Goal: Find specific page/section: Find specific page/section

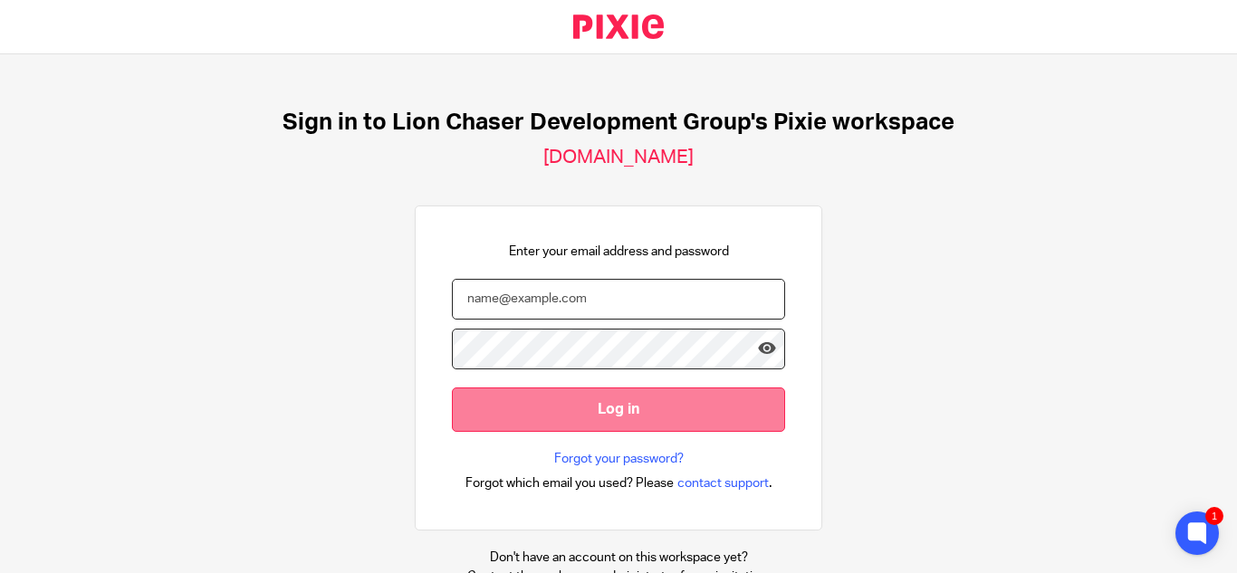
type input "kgeros@lcdevgroup.com"
click at [582, 404] on input "Log in" at bounding box center [618, 409] width 333 height 44
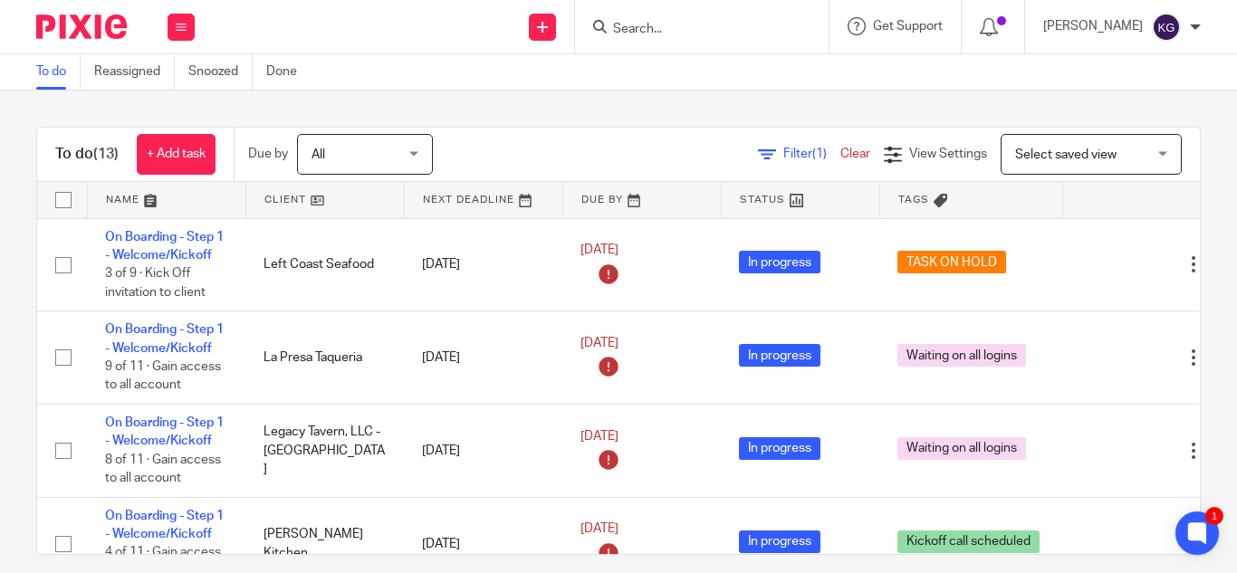
click at [684, 26] on input "Search" at bounding box center [692, 30] width 163 height 16
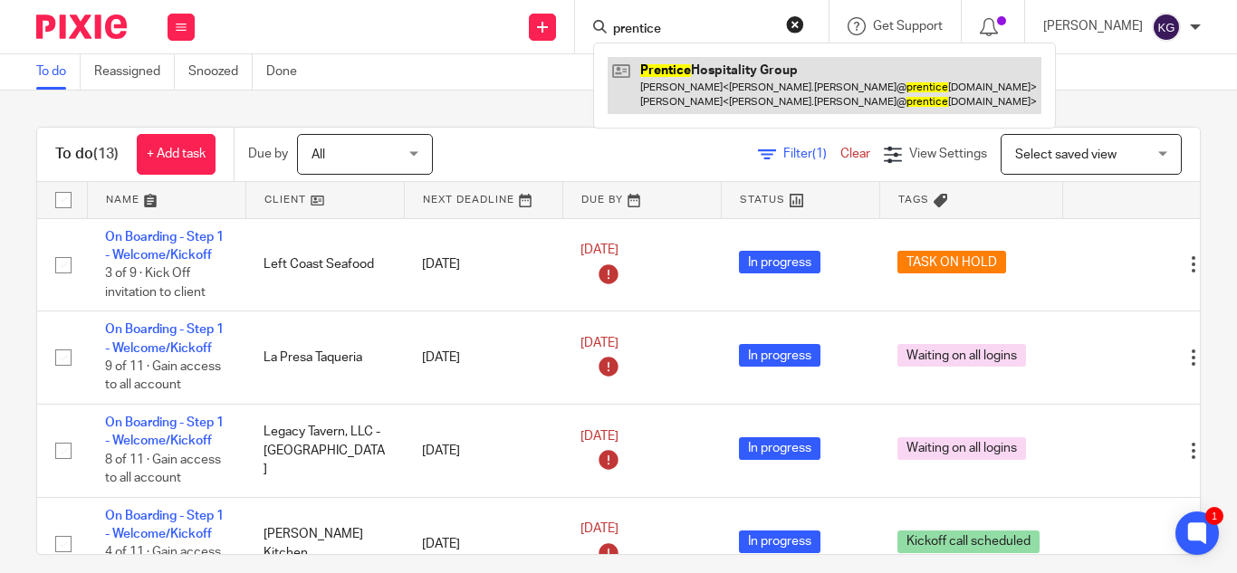
type input "prentice"
click at [728, 87] on link at bounding box center [824, 85] width 434 height 56
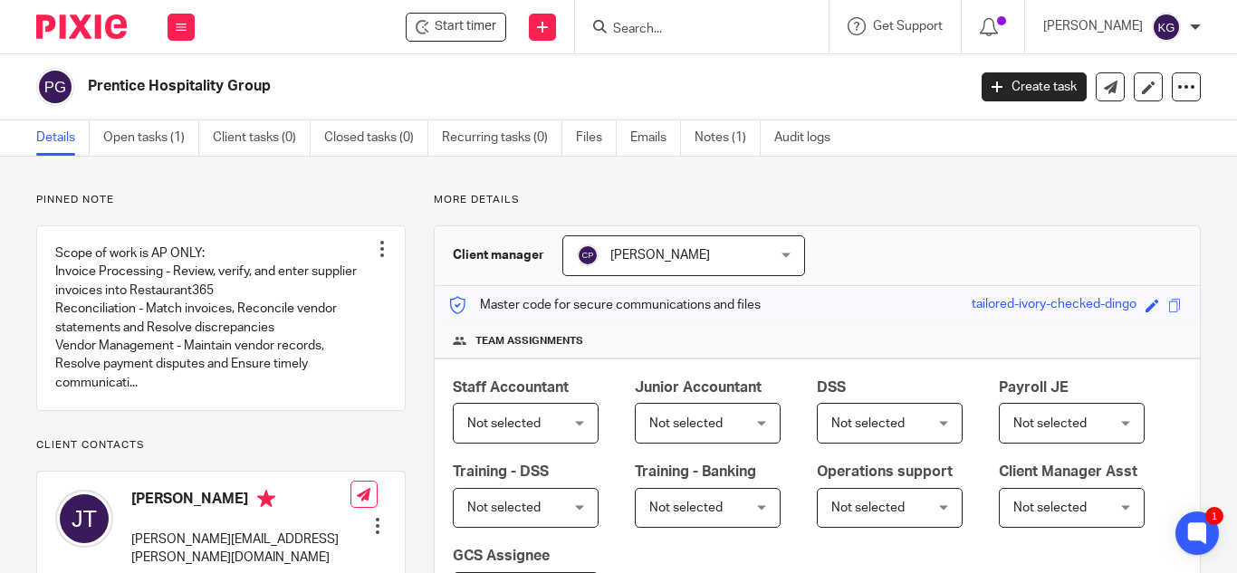
click at [688, 30] on input "Search" at bounding box center [692, 30] width 163 height 16
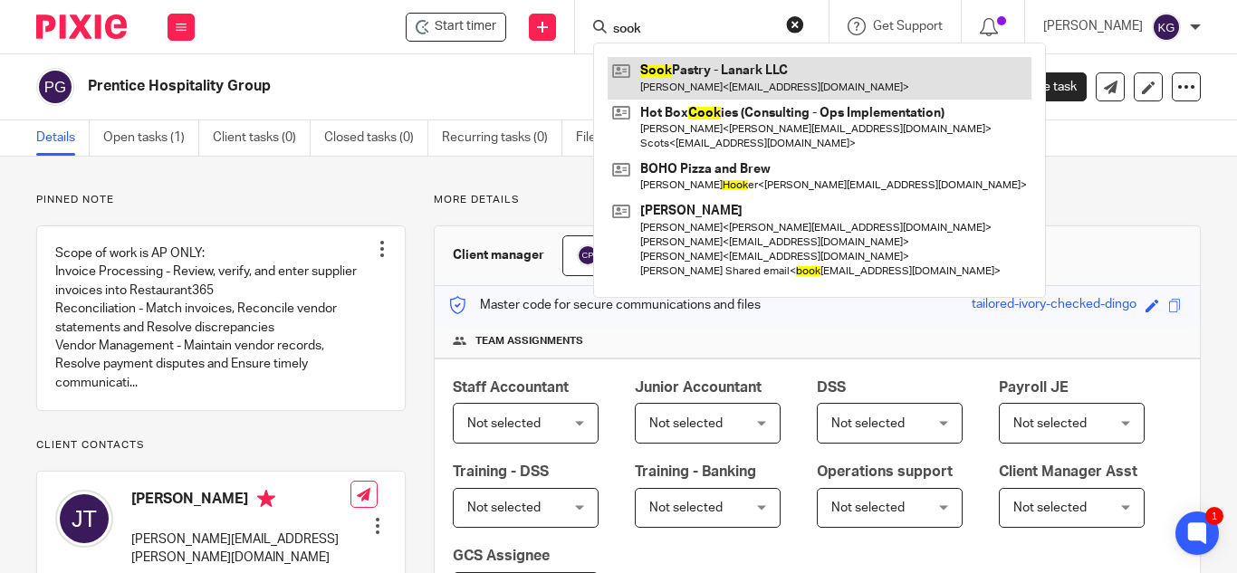
type input "sook"
click at [713, 89] on link at bounding box center [819, 78] width 424 height 42
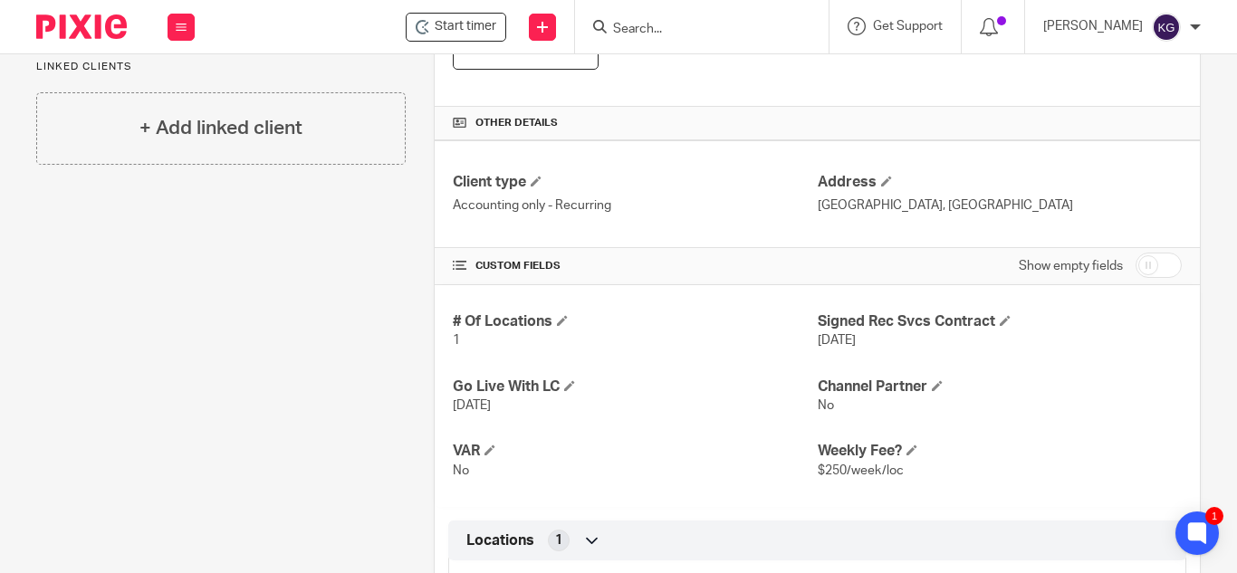
scroll to position [634, 0]
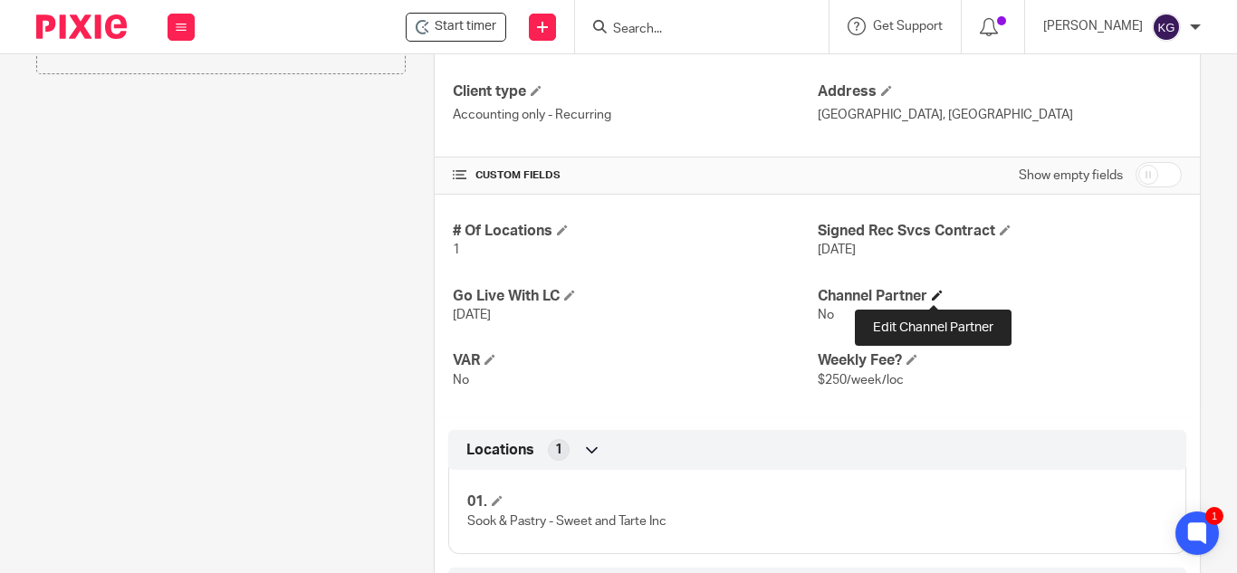
click at [931, 291] on span at bounding box center [936, 295] width 11 height 11
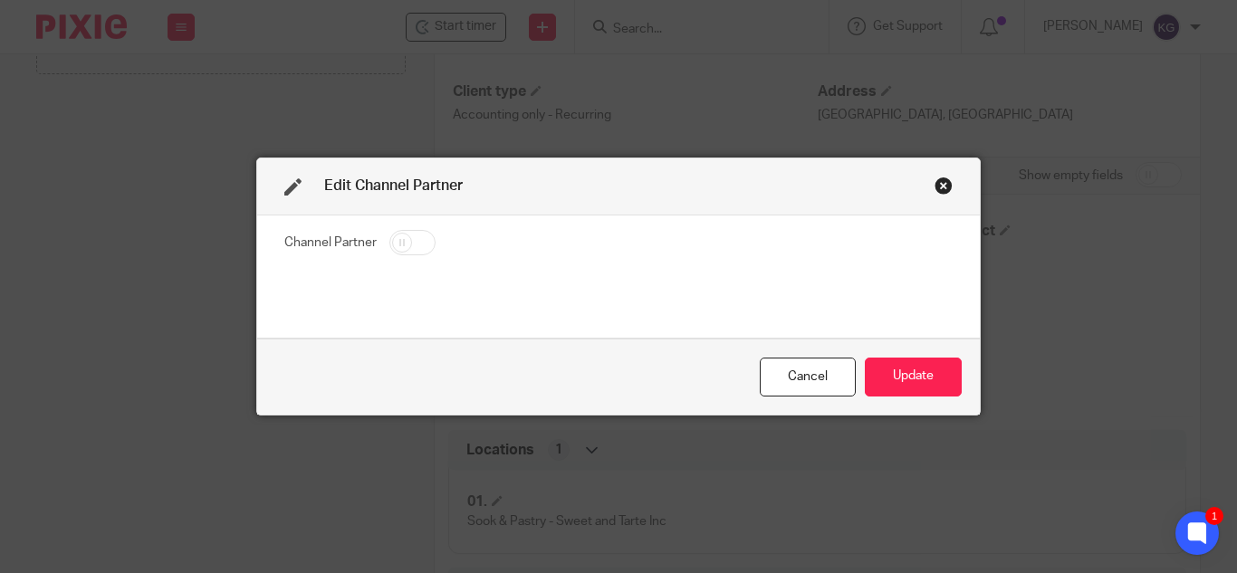
click at [404, 243] on input "checkbox" at bounding box center [412, 242] width 46 height 25
checkbox input "true"
click at [912, 377] on button "Update" at bounding box center [912, 377] width 97 height 39
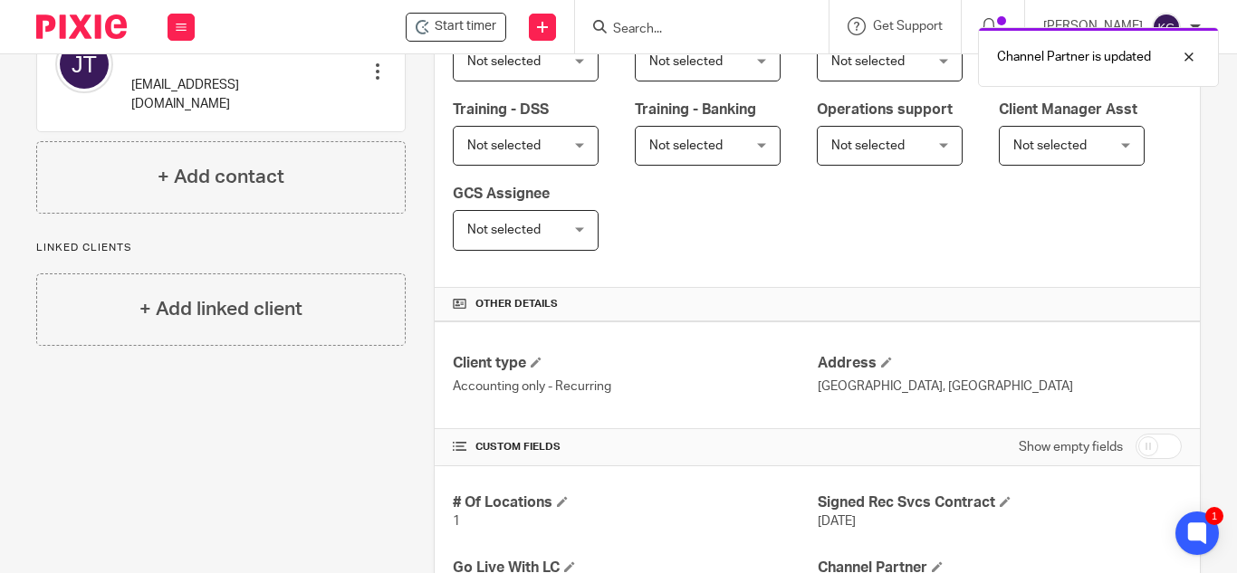
scroll to position [0, 0]
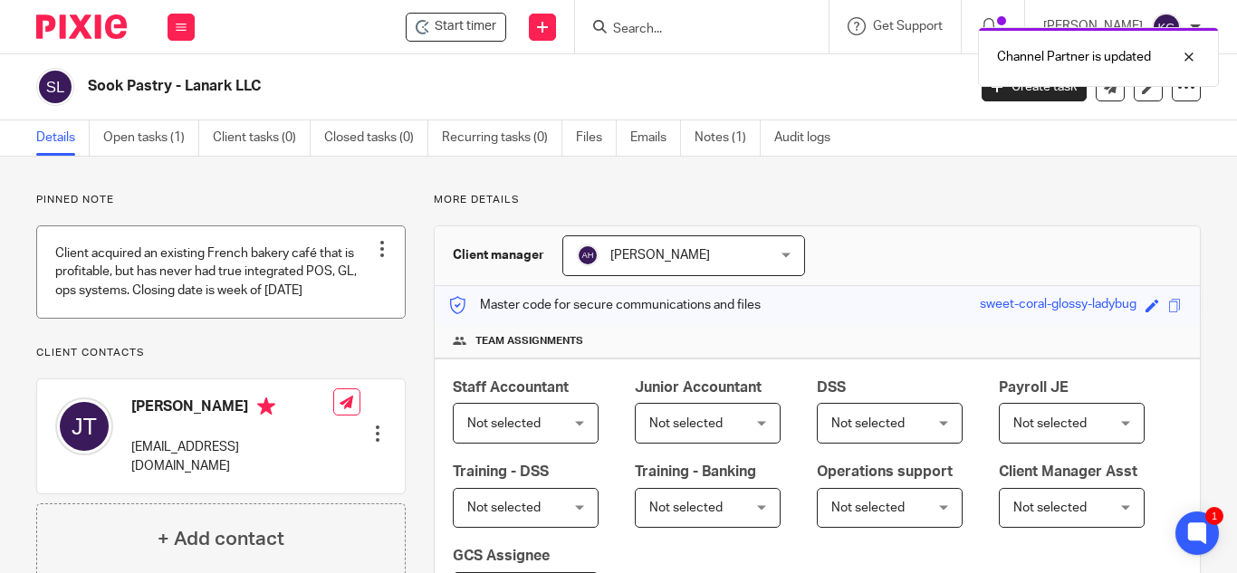
click at [336, 281] on link at bounding box center [221, 271] width 368 height 91
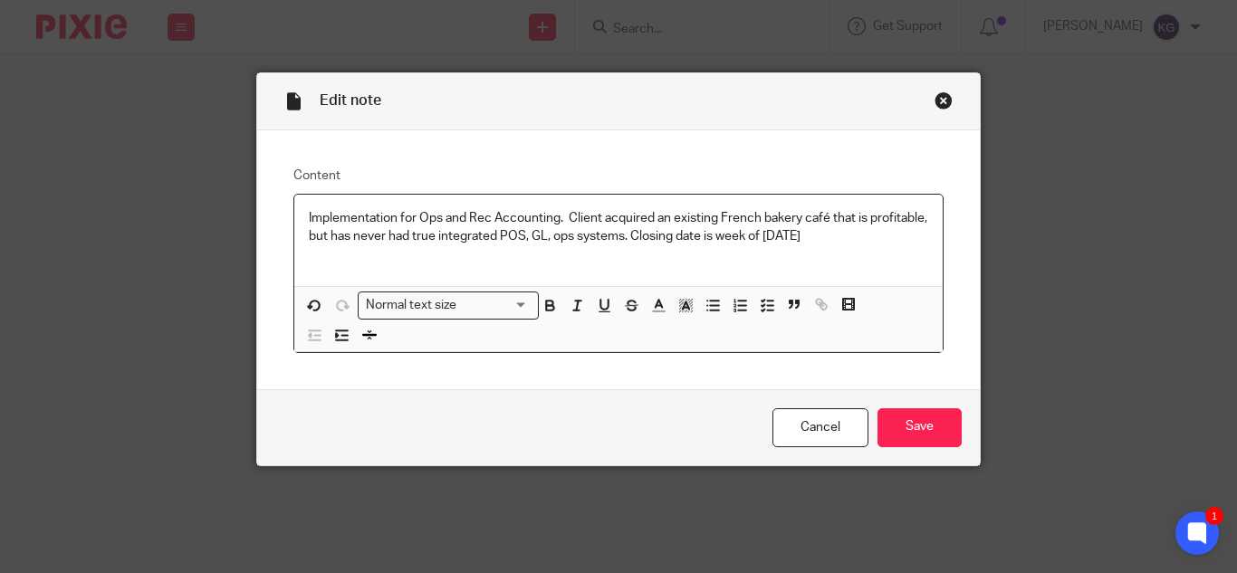
click at [861, 234] on p "Implementation for Ops and Rec Accounting. Client acquired an existing French b…" at bounding box center [618, 227] width 619 height 37
click at [435, 214] on p "Implementation for Ops and Rec Accounting. Client acquired an existing French b…" at bounding box center [618, 227] width 619 height 37
click at [901, 443] on input "Save" at bounding box center [919, 427] width 84 height 39
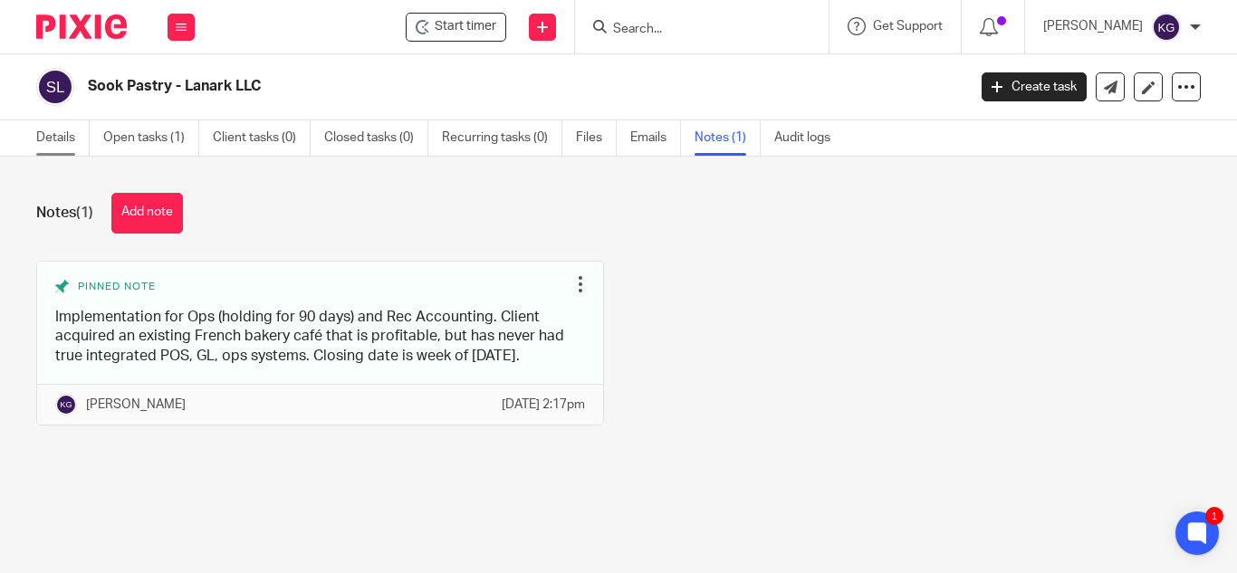
click at [55, 137] on link "Details" at bounding box center [62, 137] width 53 height 35
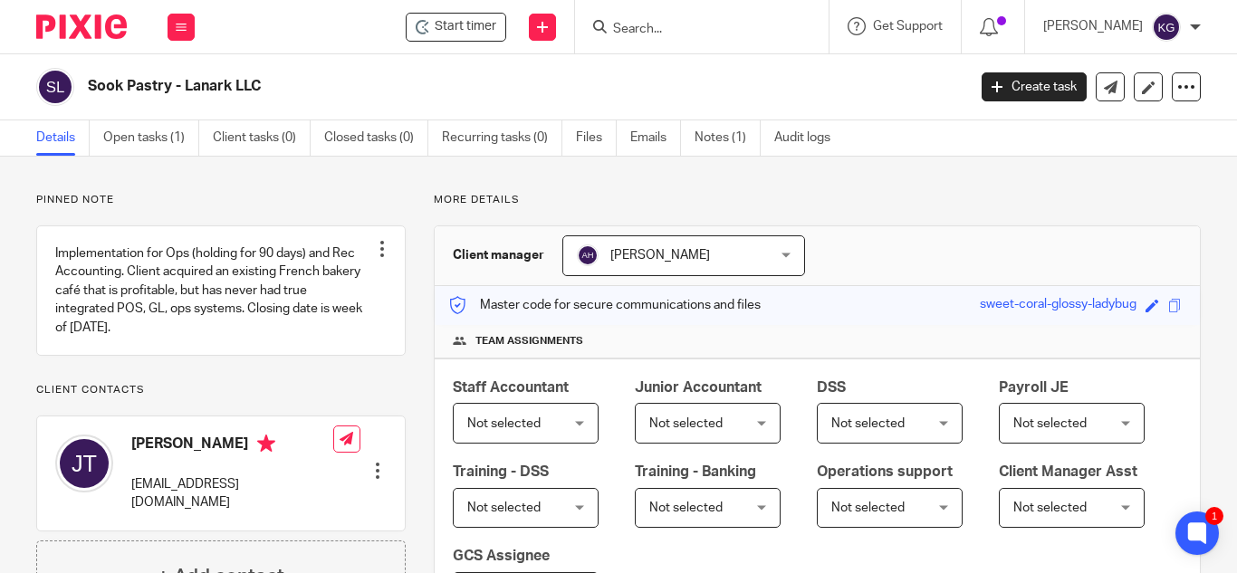
click at [692, 25] on input "Search" at bounding box center [692, 30] width 163 height 16
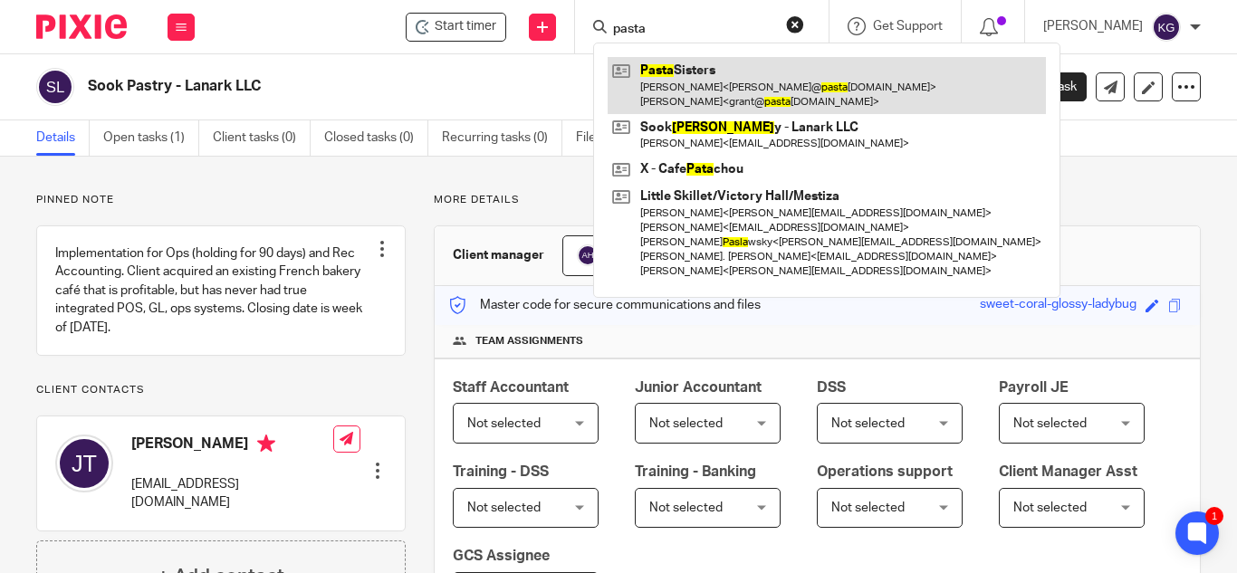
type input "pasta"
click at [721, 74] on link at bounding box center [826, 85] width 438 height 56
